Goal: Task Accomplishment & Management: Complete application form

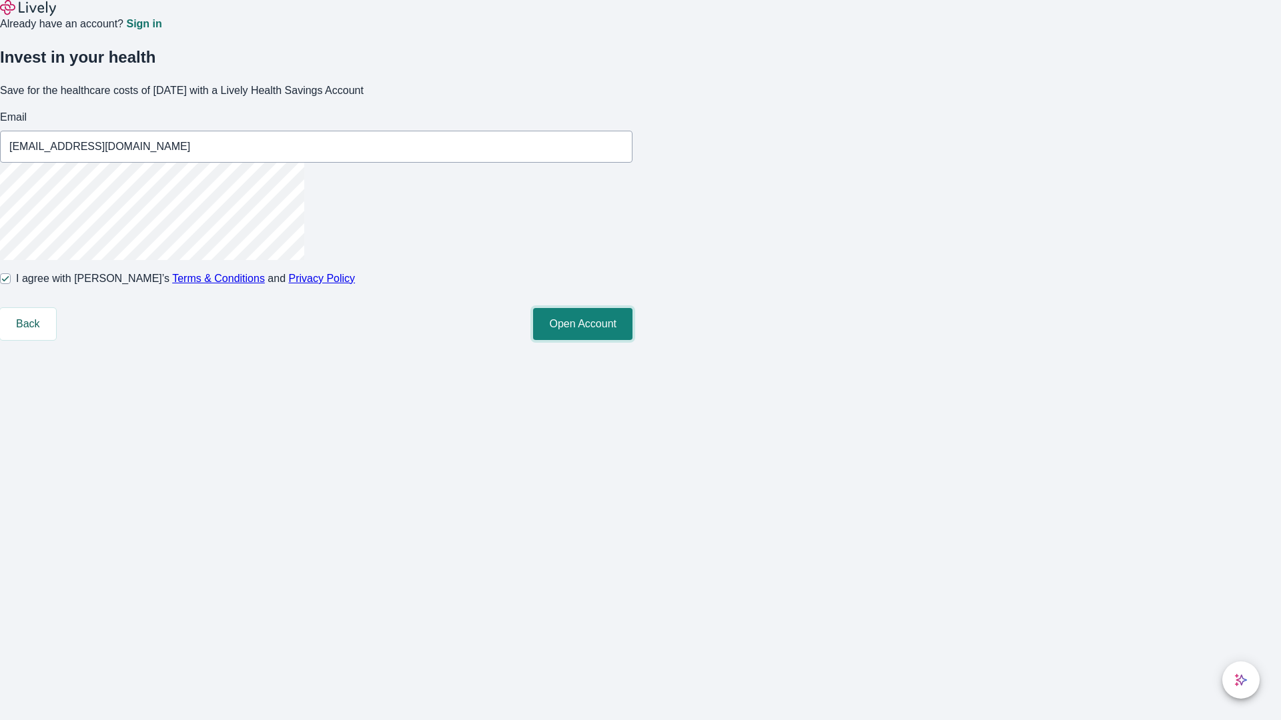
click at [632, 340] on button "Open Account" at bounding box center [582, 324] width 99 height 32
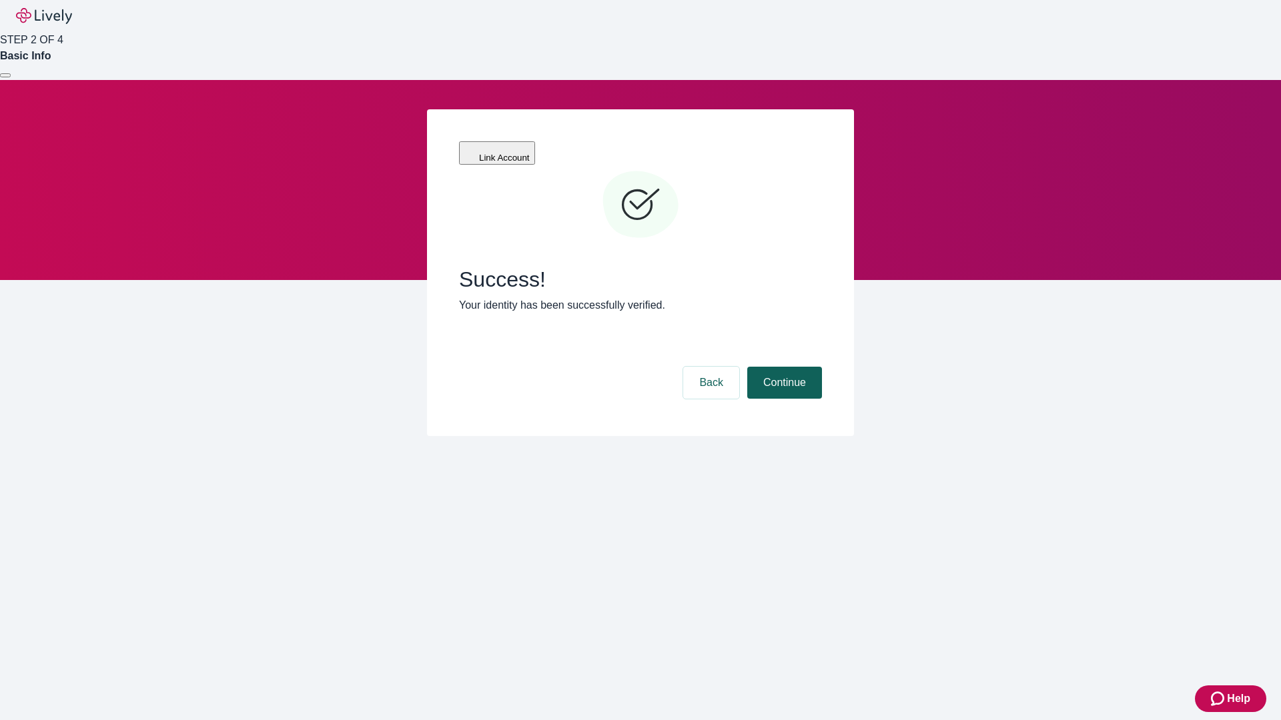
click at [782, 367] on button "Continue" at bounding box center [784, 383] width 75 height 32
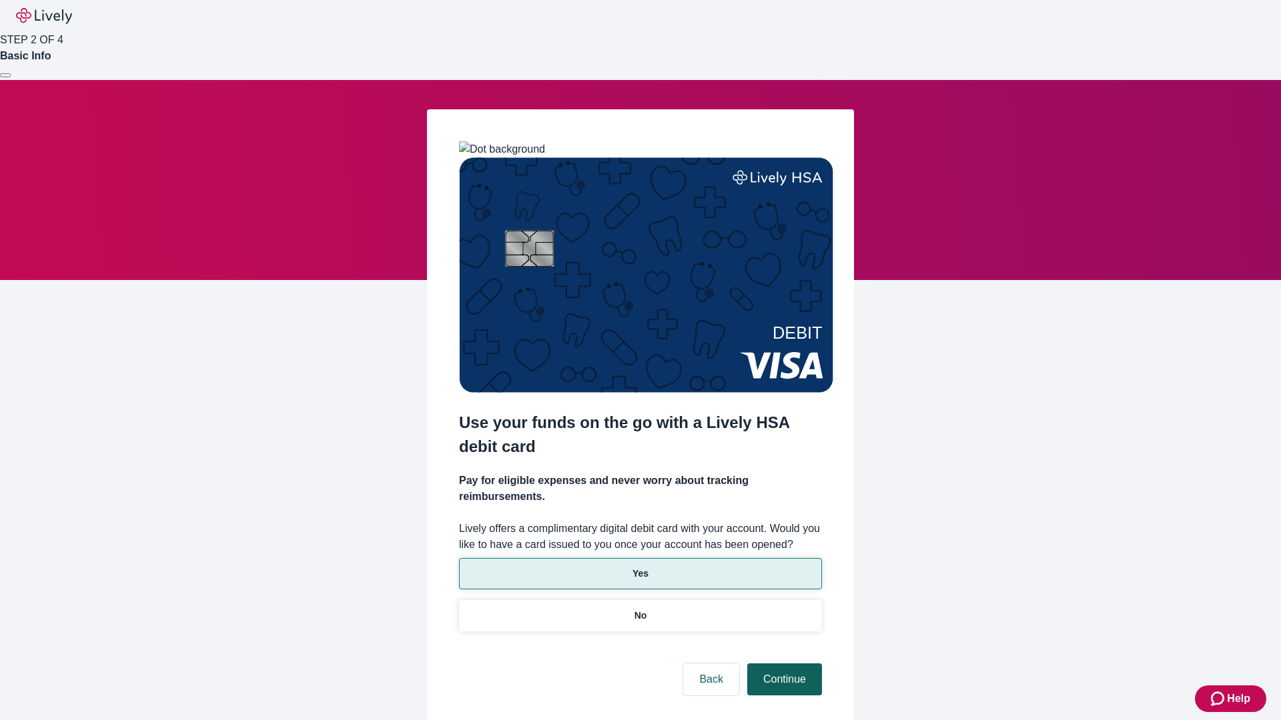
click at [640, 609] on p "No" at bounding box center [640, 616] width 13 height 14
click at [782, 664] on button "Continue" at bounding box center [784, 680] width 75 height 32
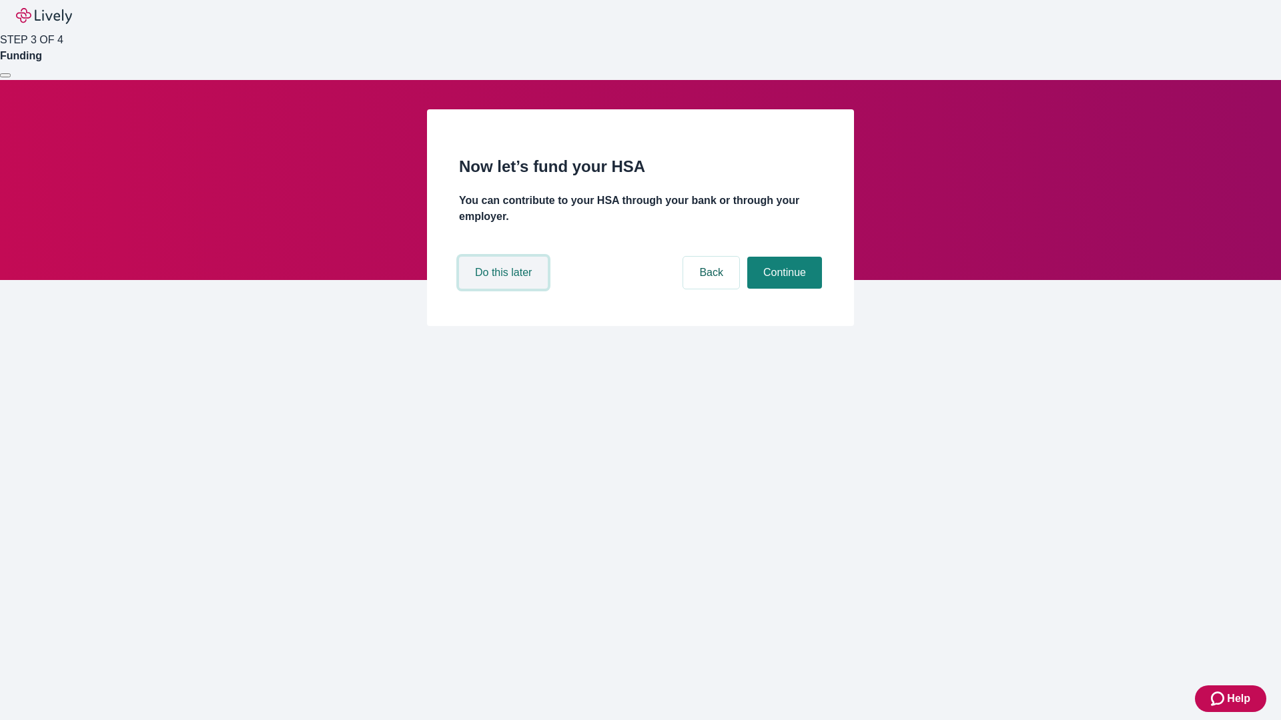
click at [505, 289] on button "Do this later" at bounding box center [503, 273] width 89 height 32
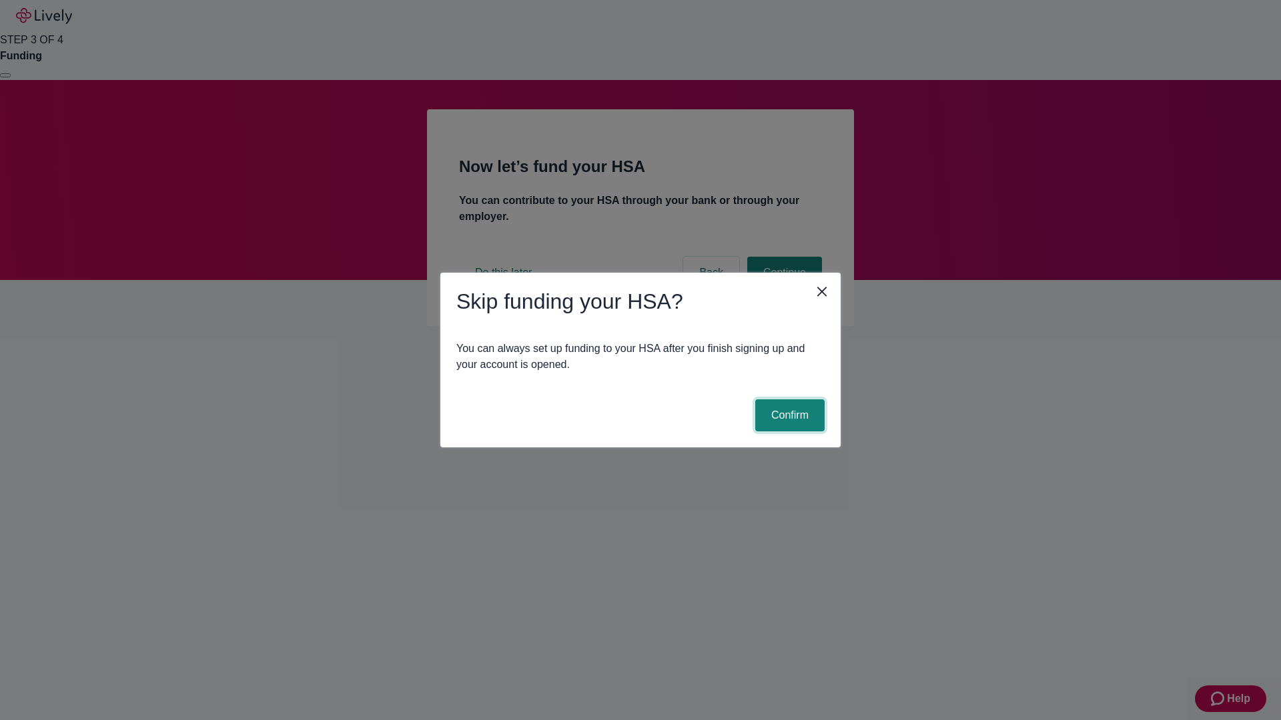
click at [788, 416] on button "Confirm" at bounding box center [789, 416] width 69 height 32
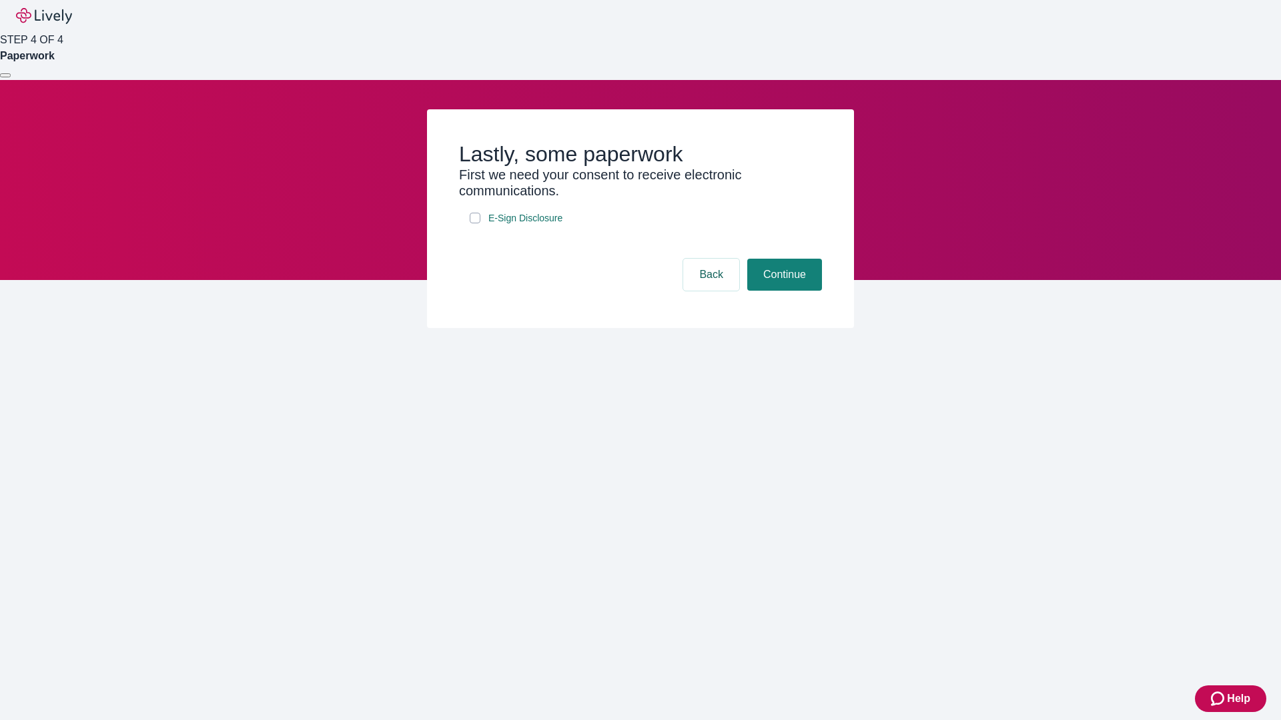
click at [475, 223] on input "E-Sign Disclosure" at bounding box center [475, 218] width 11 height 11
checkbox input "true"
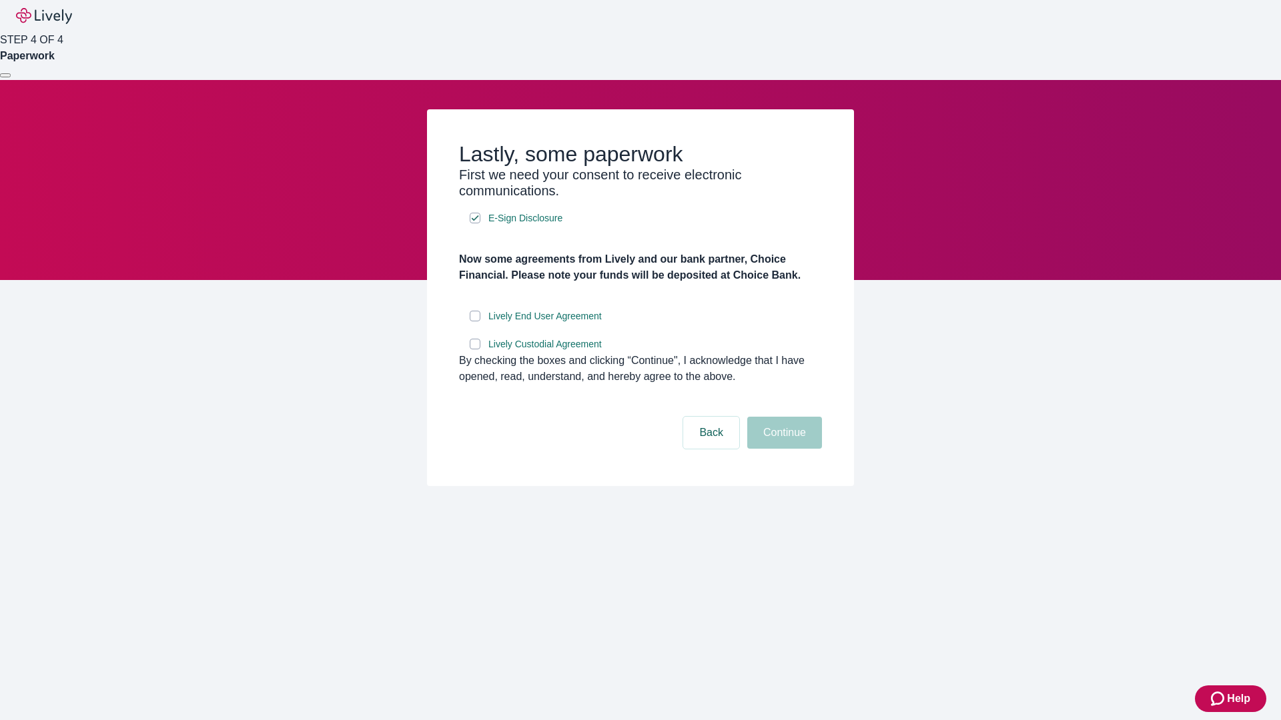
click at [475, 322] on input "Lively End User Agreement" at bounding box center [475, 316] width 11 height 11
checkbox input "true"
click at [475, 350] on input "Lively Custodial Agreement" at bounding box center [475, 344] width 11 height 11
checkbox input "true"
click at [782, 449] on button "Continue" at bounding box center [784, 433] width 75 height 32
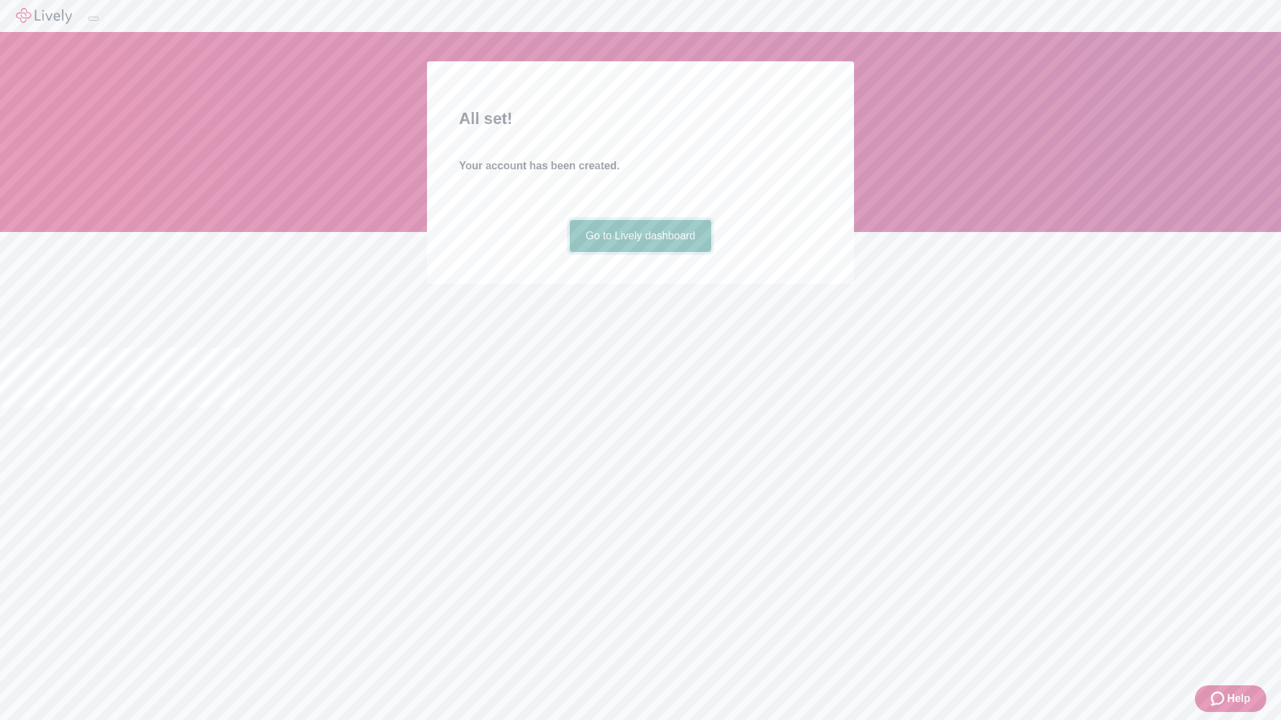
click at [640, 252] on link "Go to Lively dashboard" at bounding box center [641, 236] width 142 height 32
